Goal: Register for event/course

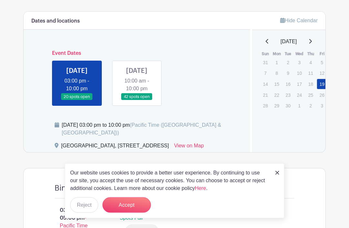
scroll to position [260, 0]
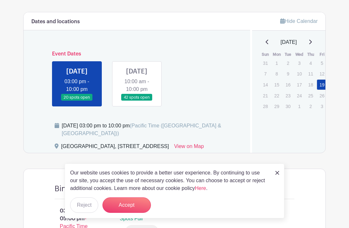
click at [137, 101] on link at bounding box center [137, 101] width 0 height 0
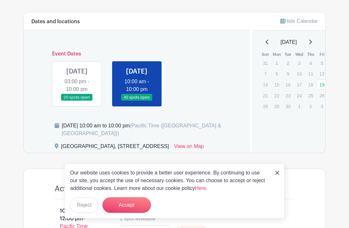
click at [137, 101] on link at bounding box center [137, 101] width 0 height 0
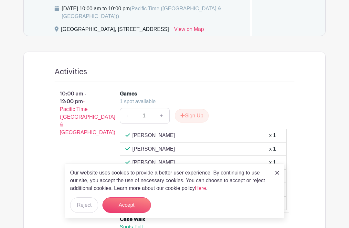
scroll to position [378, 0]
click at [73, 111] on p "10:00 am - 12:00 pm - Pacific Time ([GEOGRAPHIC_DATA] & [GEOGRAPHIC_DATA])" at bounding box center [76, 113] width 65 height 52
click at [160, 123] on link "+" at bounding box center [161, 116] width 16 height 16
click at [126, 123] on link "-" at bounding box center [127, 116] width 15 height 16
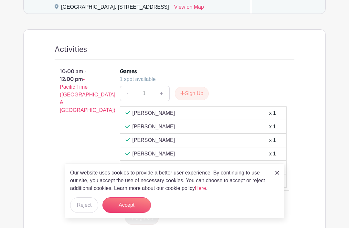
scroll to position [400, 0]
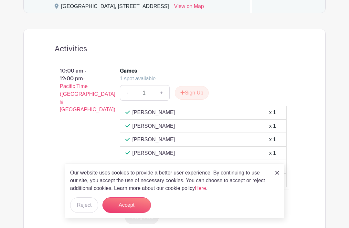
click at [193, 100] on button "Sign Up" at bounding box center [192, 93] width 34 height 14
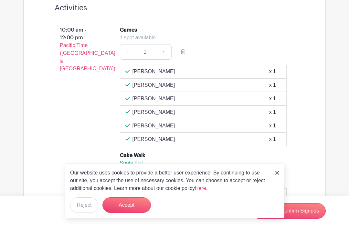
scroll to position [442, 0]
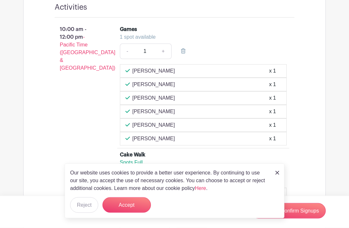
click at [272, 198] on div "Our website uses cookies to provide a better user experience. By continuing to …" at bounding box center [175, 191] width 220 height 55
click at [276, 175] on img at bounding box center [277, 173] width 4 height 4
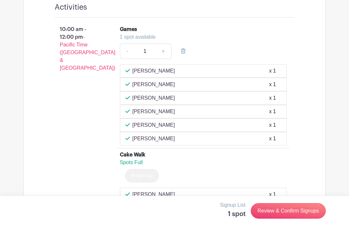
click at [278, 183] on div "Sign Up" at bounding box center [203, 176] width 167 height 14
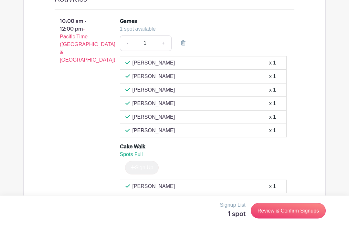
scroll to position [449, 0]
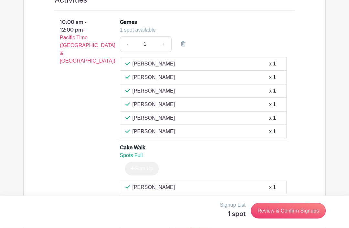
click at [76, 42] on p "10:00 am - 12:00 pm - Pacific Time ([GEOGRAPHIC_DATA] & [GEOGRAPHIC_DATA])" at bounding box center [76, 42] width 65 height 52
click at [69, 60] on span "- Pacific Time ([GEOGRAPHIC_DATA] & [GEOGRAPHIC_DATA])" at bounding box center [88, 45] width 56 height 37
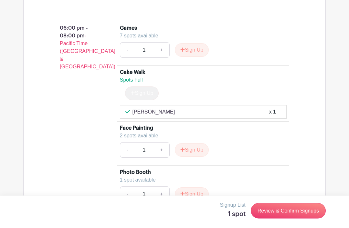
scroll to position [1636, 0]
